Goal: Information Seeking & Learning: Learn about a topic

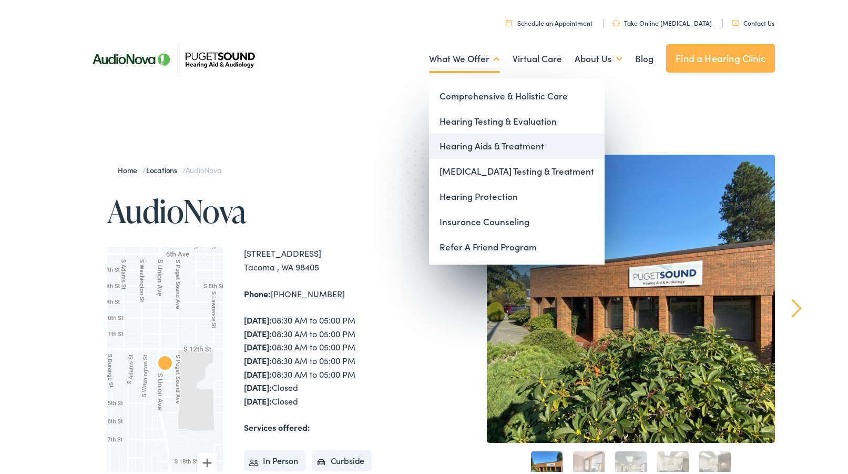
click at [453, 148] on link "Hearing Aids & Treatment" at bounding box center [517, 143] width 176 height 25
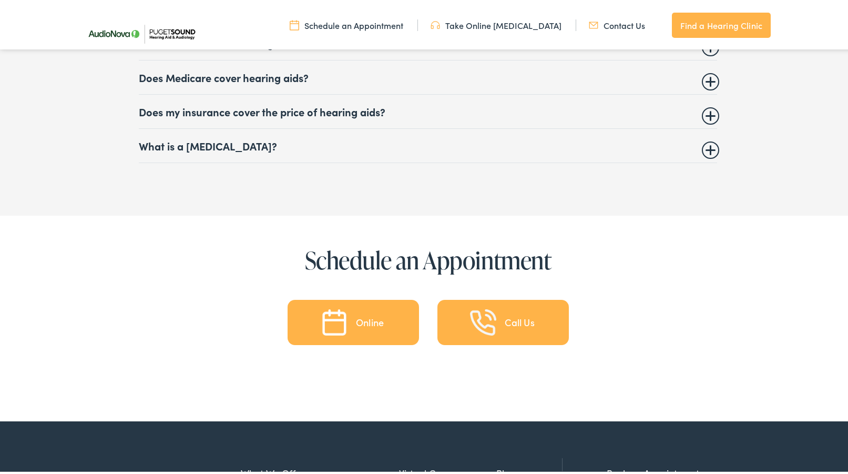
scroll to position [4826, 0]
